Goal: Use online tool/utility

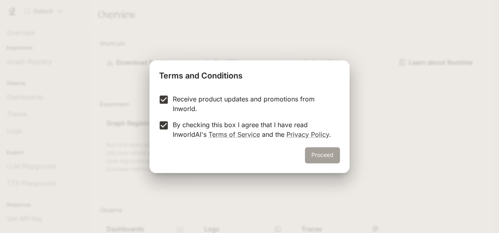
click at [337, 161] on button "Proceed" at bounding box center [322, 155] width 35 height 16
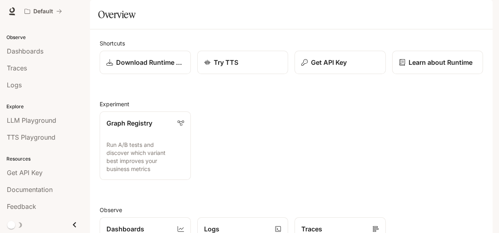
scroll to position [84, 0]
click at [40, 141] on span "TTS Playground" at bounding box center [31, 137] width 49 height 10
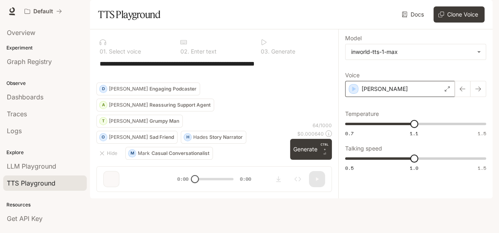
click at [445, 91] on icon at bounding box center [447, 88] width 5 height 5
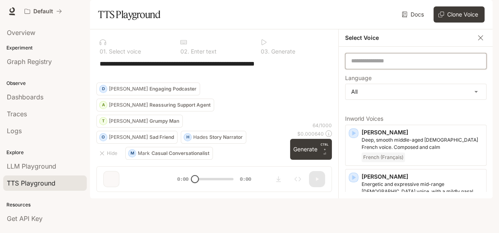
click at [379, 65] on input "text" at bounding box center [416, 61] width 141 height 8
click at [378, 137] on body "**********" at bounding box center [249, 116] width 499 height 233
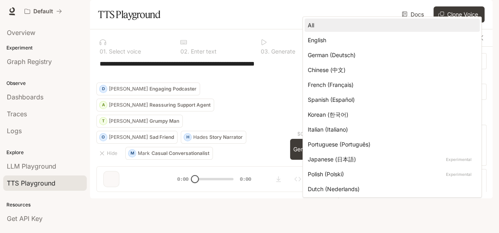
click at [269, 26] on div at bounding box center [249, 116] width 499 height 233
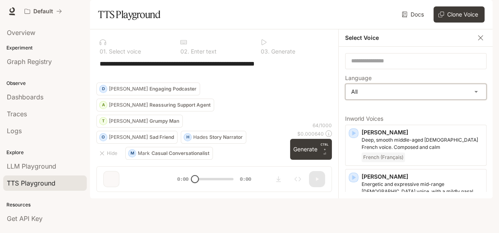
scroll to position [48, 0]
